Goal: Book appointment/travel/reservation

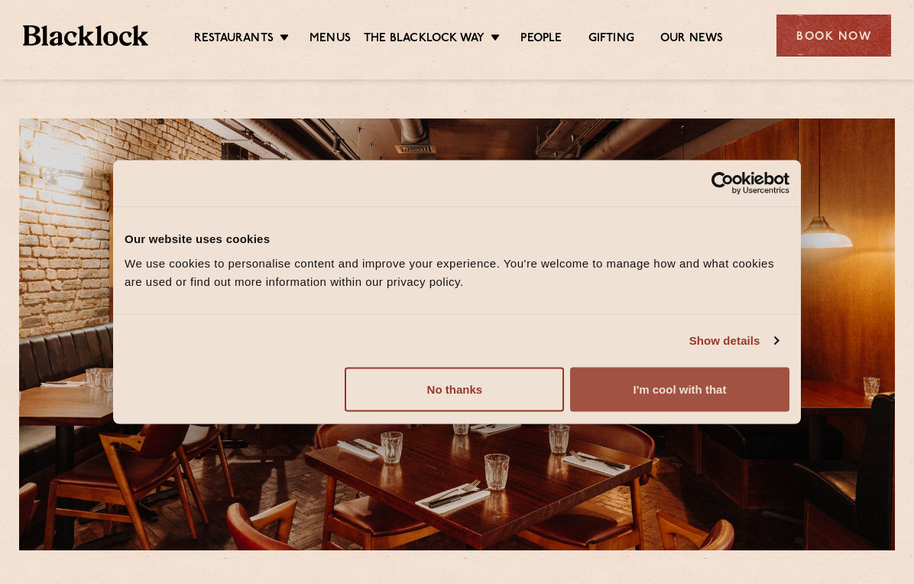
click at [689, 392] on button "I'm cool with that" at bounding box center [679, 389] width 219 height 44
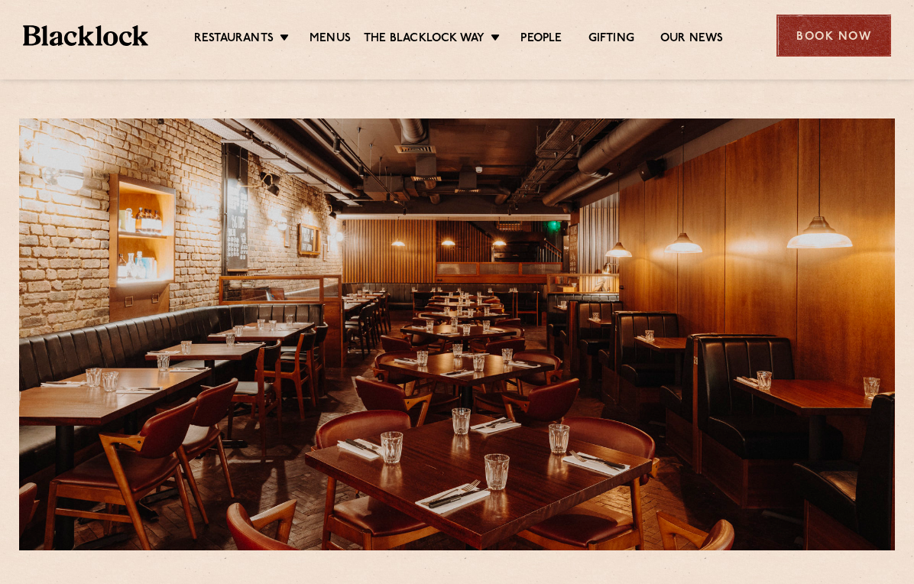
click at [819, 30] on div "Book Now" at bounding box center [834, 36] width 115 height 42
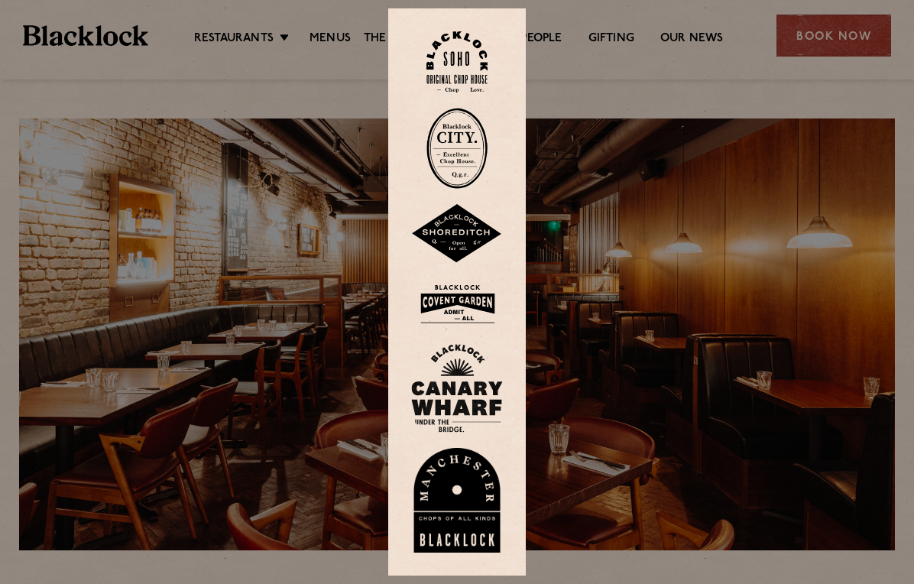
click at [465, 309] on img at bounding box center [457, 304] width 92 height 50
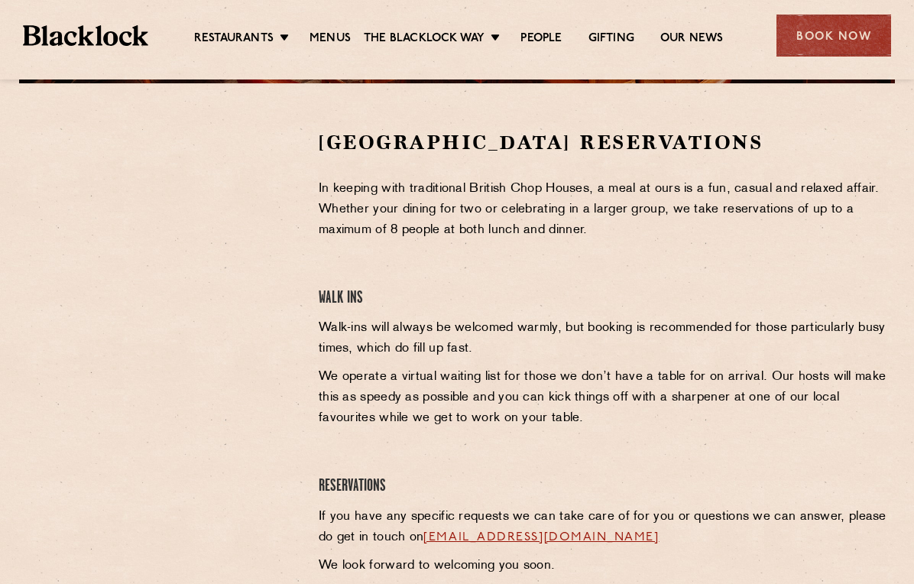
scroll to position [470, 0]
